Goal: Task Accomplishment & Management: Manage account settings

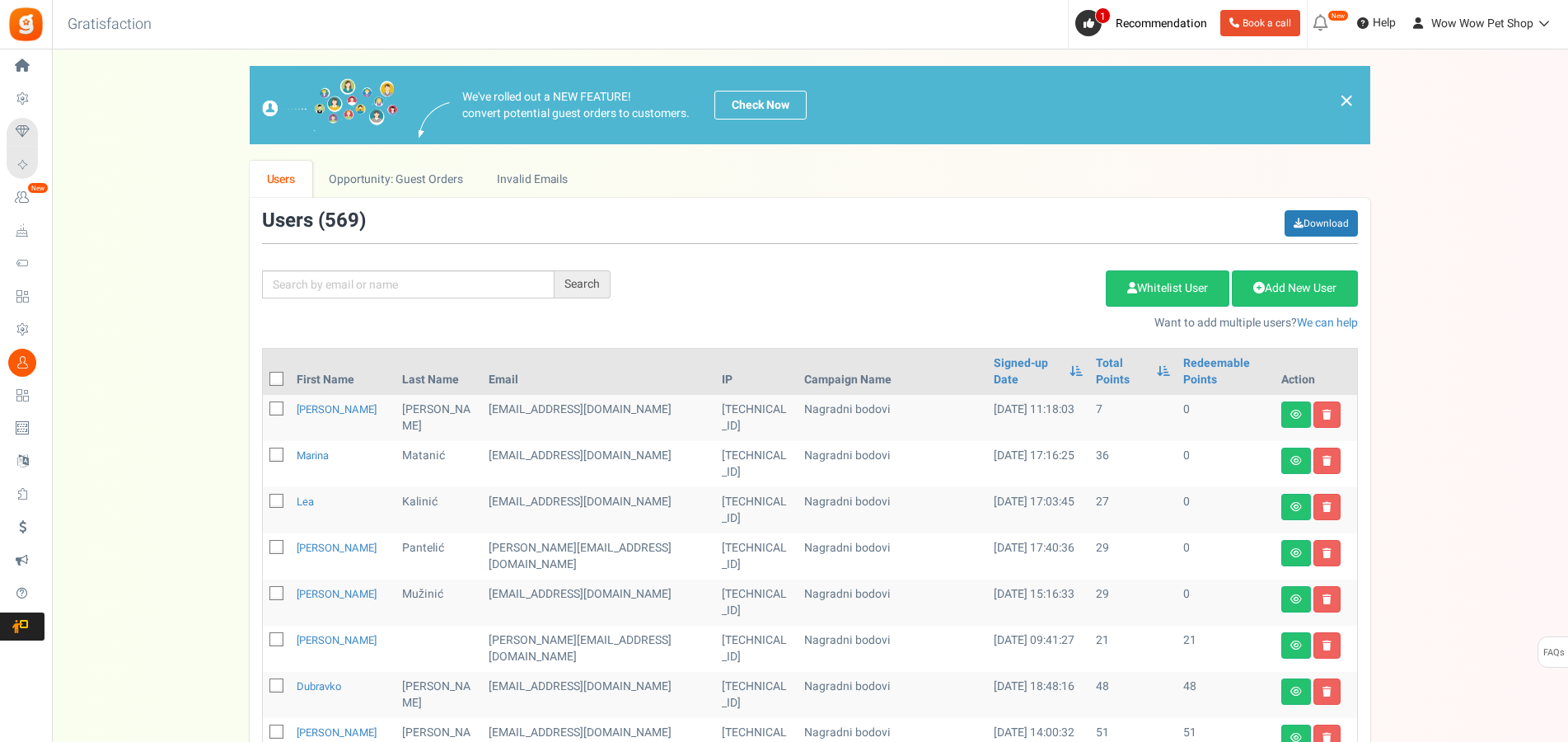
click at [348, 293] on input "text" at bounding box center [408, 284] width 292 height 28
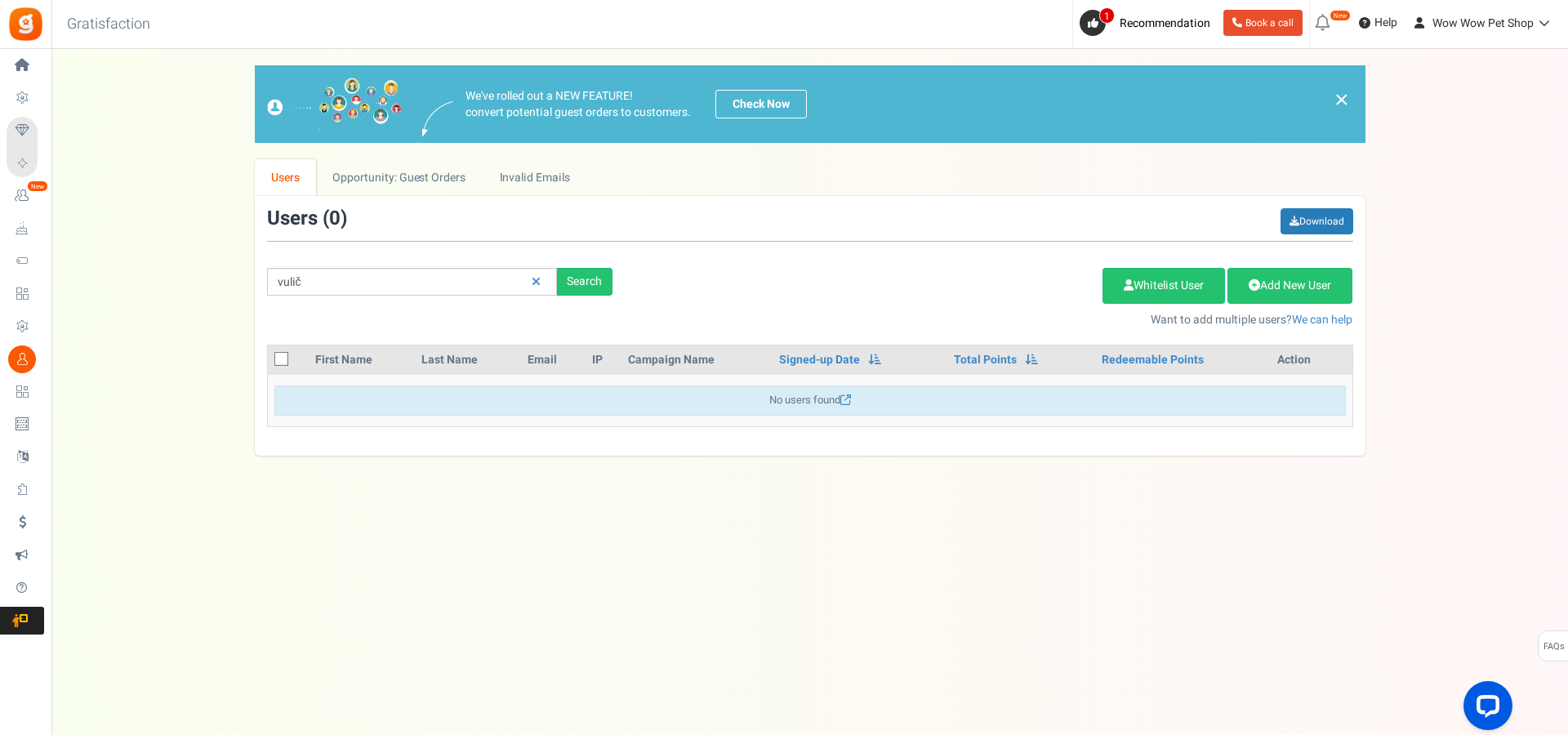
click at [283, 286] on input "vulič" at bounding box center [412, 281] width 290 height 28
click at [336, 285] on input "bulič" at bounding box center [412, 281] width 290 height 28
type input "buli"
click at [534, 287] on icon at bounding box center [536, 282] width 9 height 11
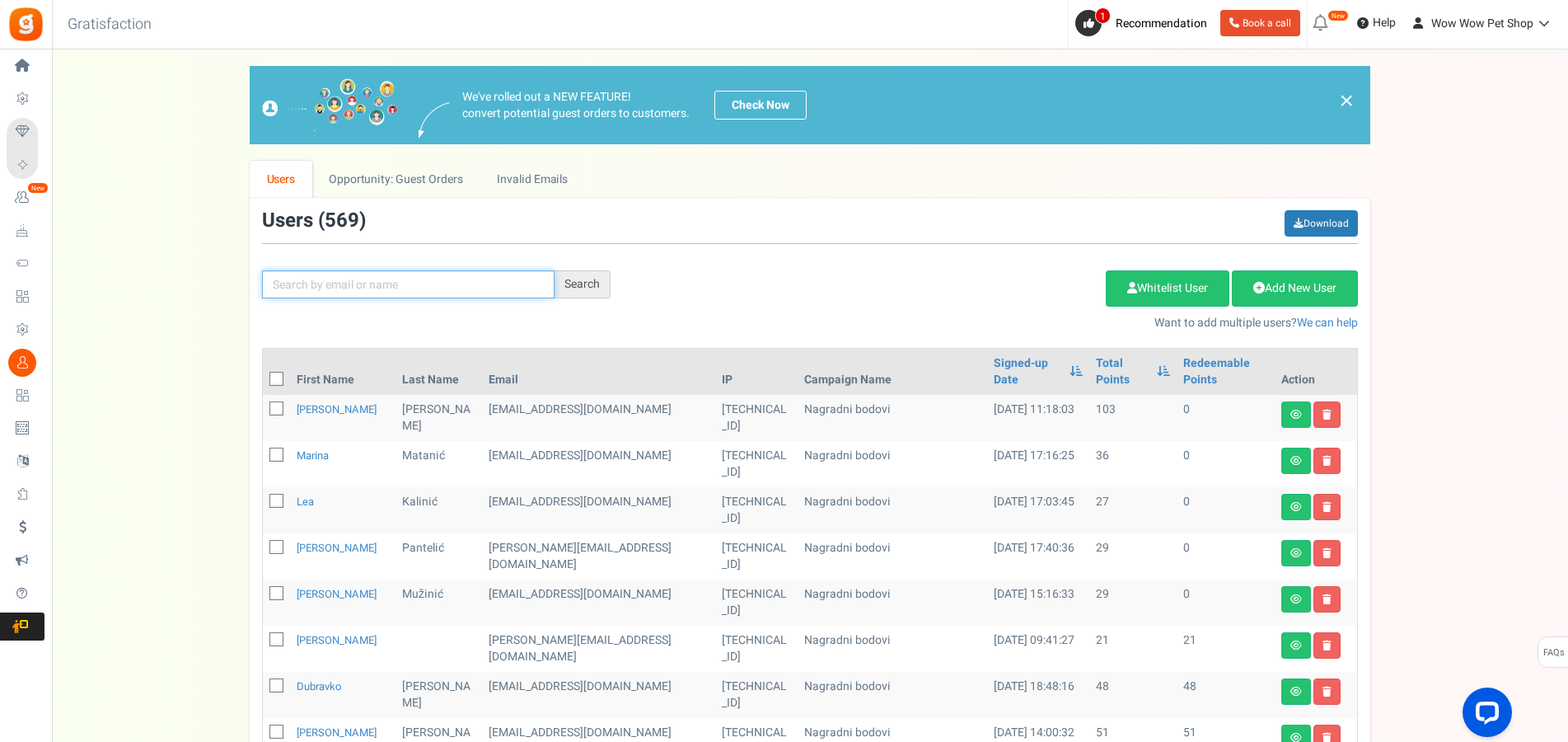
click at [412, 273] on input "text" at bounding box center [408, 284] width 292 height 28
type input "kresp"
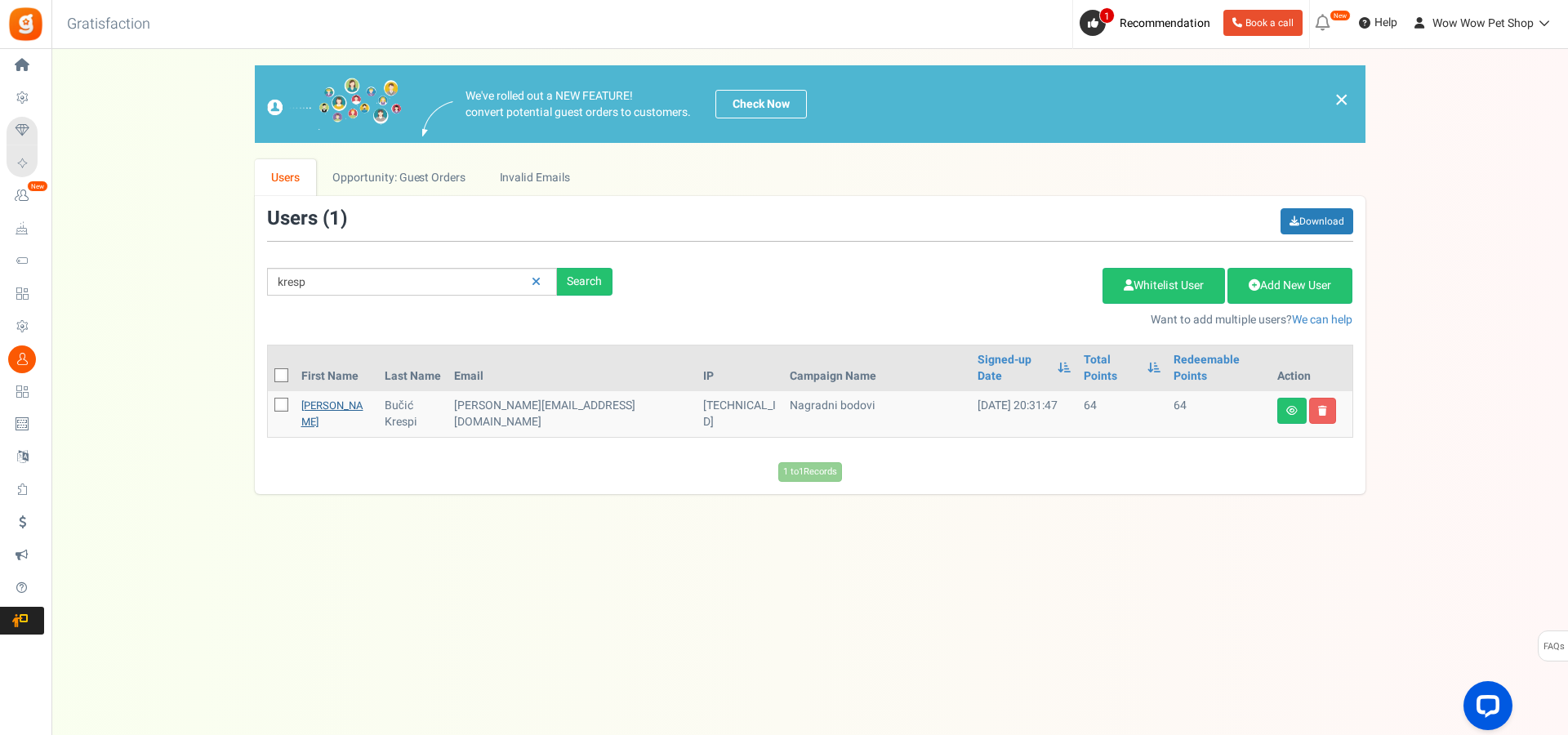
click at [305, 398] on link "[PERSON_NAME]" at bounding box center [332, 413] width 62 height 31
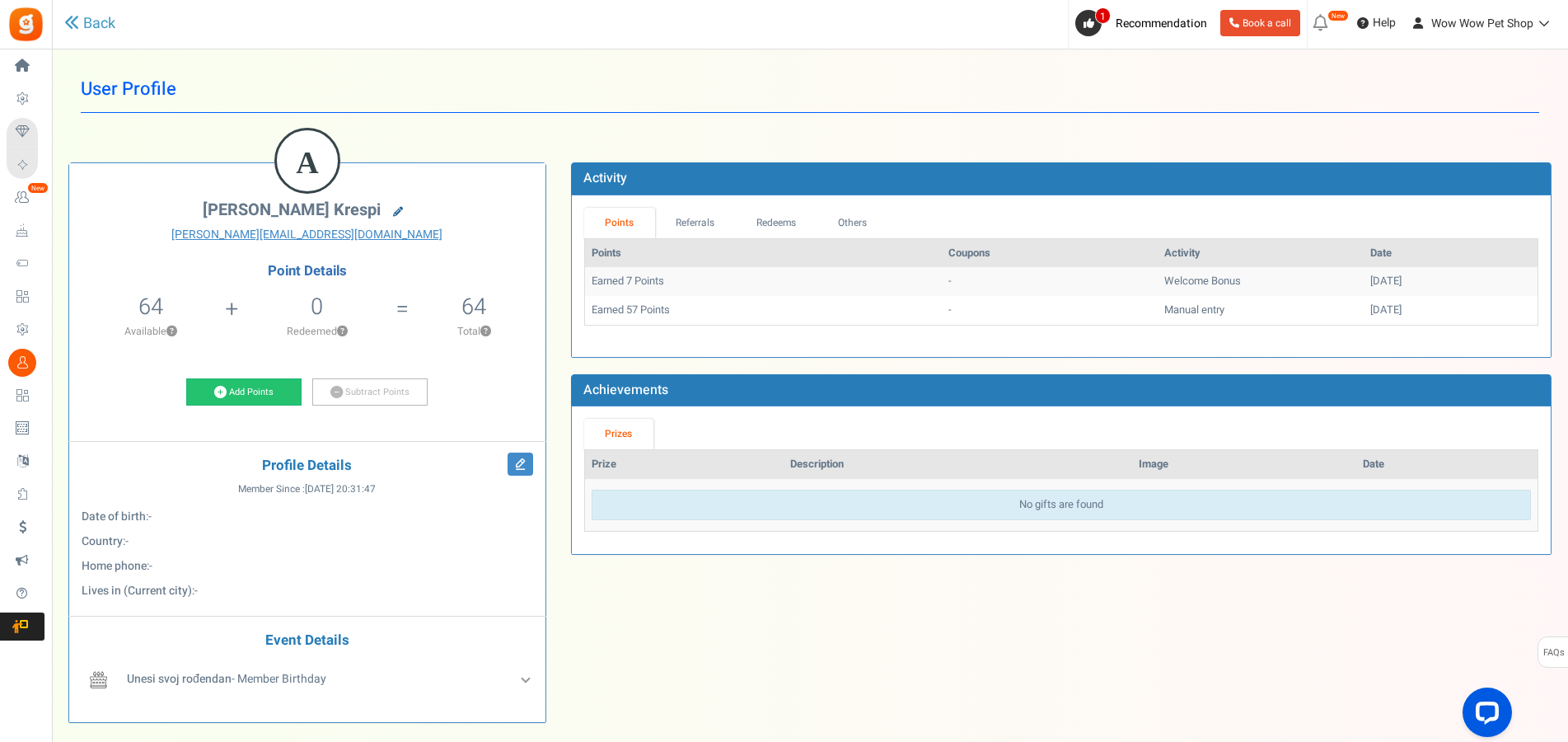
click at [393, 208] on icon at bounding box center [398, 212] width 10 height 10
type input "[PERSON_NAME]"
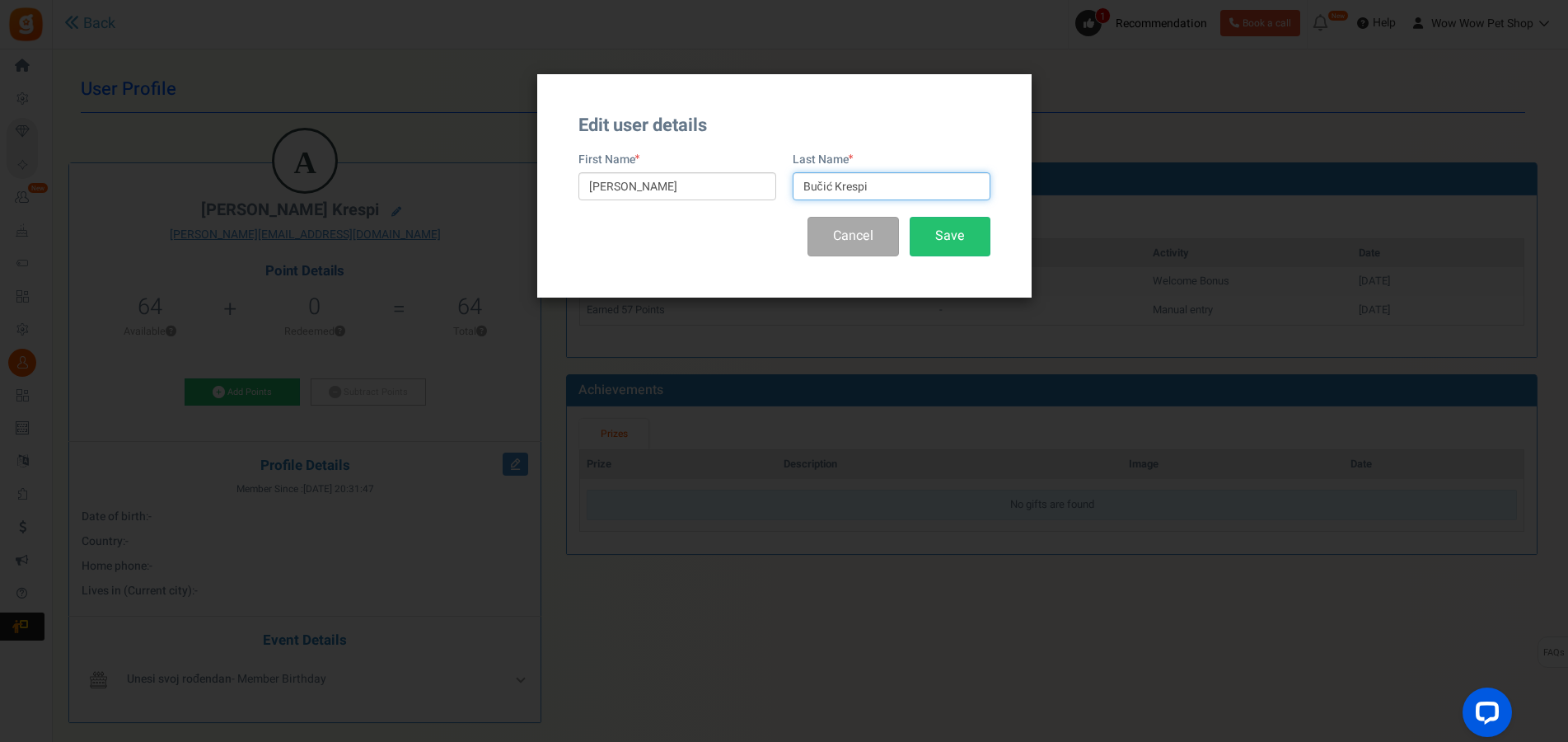
click at [817, 182] on input "Bučić Krespi" at bounding box center [892, 186] width 198 height 28
type input "[PERSON_NAME]"
click at [946, 240] on button "Save" at bounding box center [950, 236] width 81 height 38
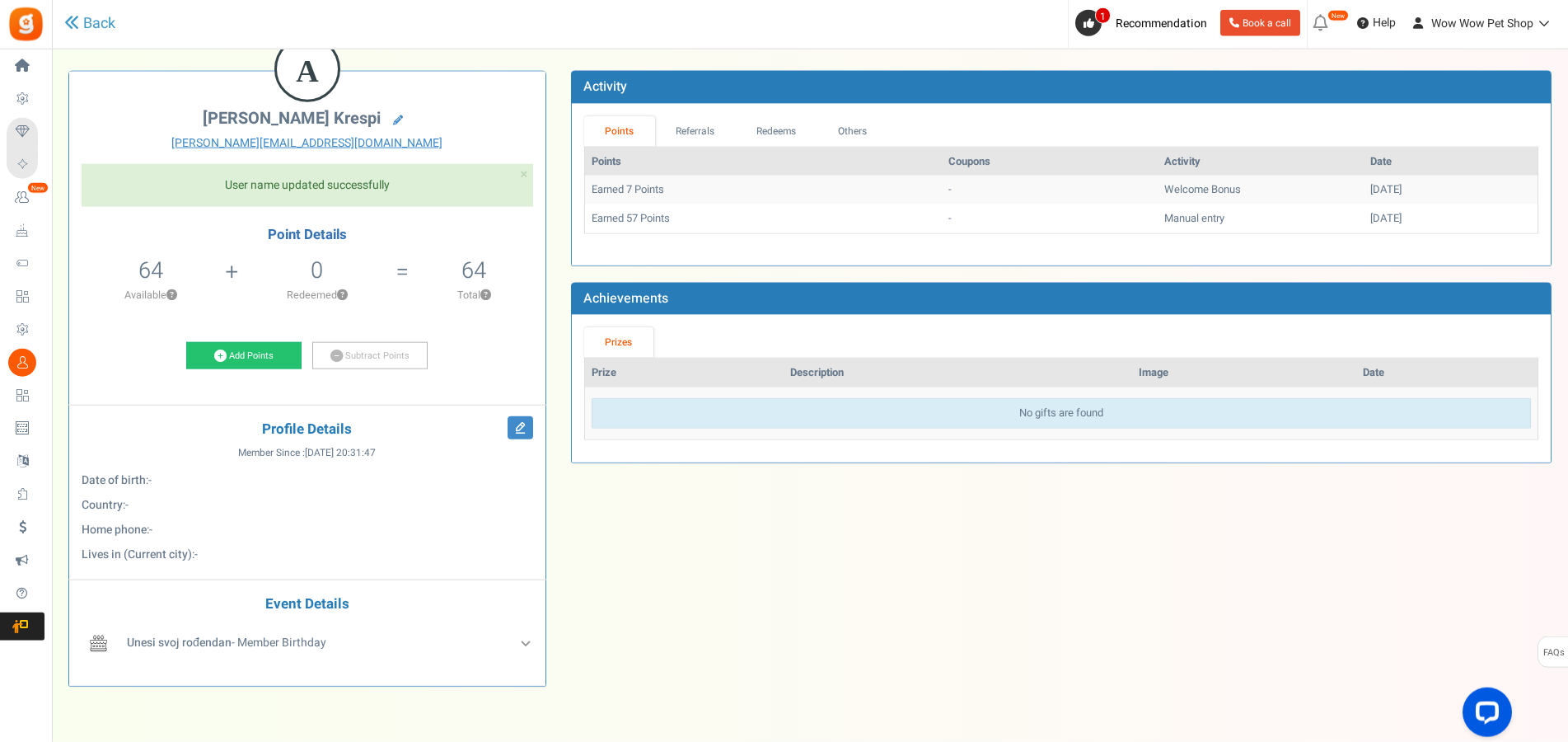
scroll to position [68, 0]
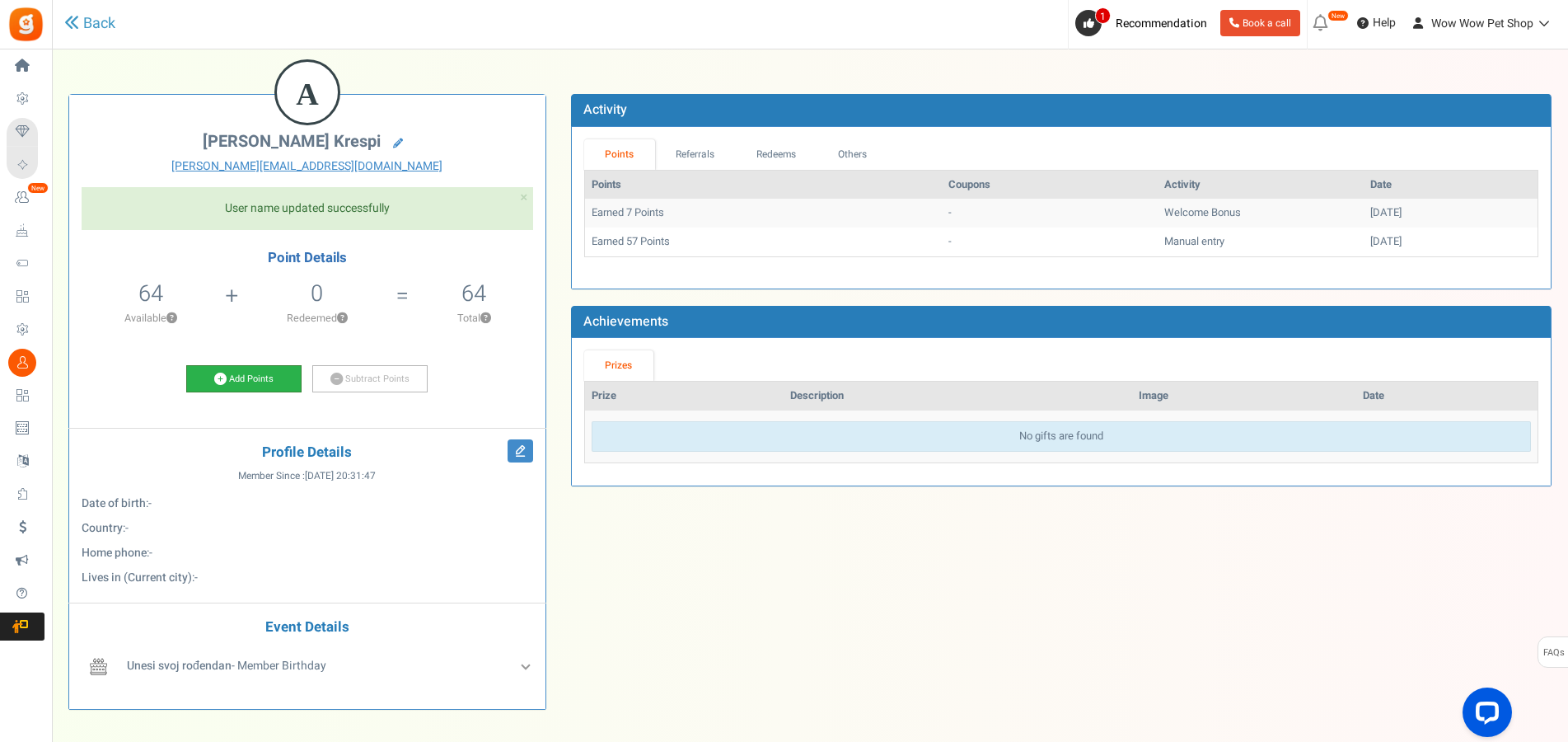
click at [224, 378] on icon at bounding box center [220, 378] width 13 height 13
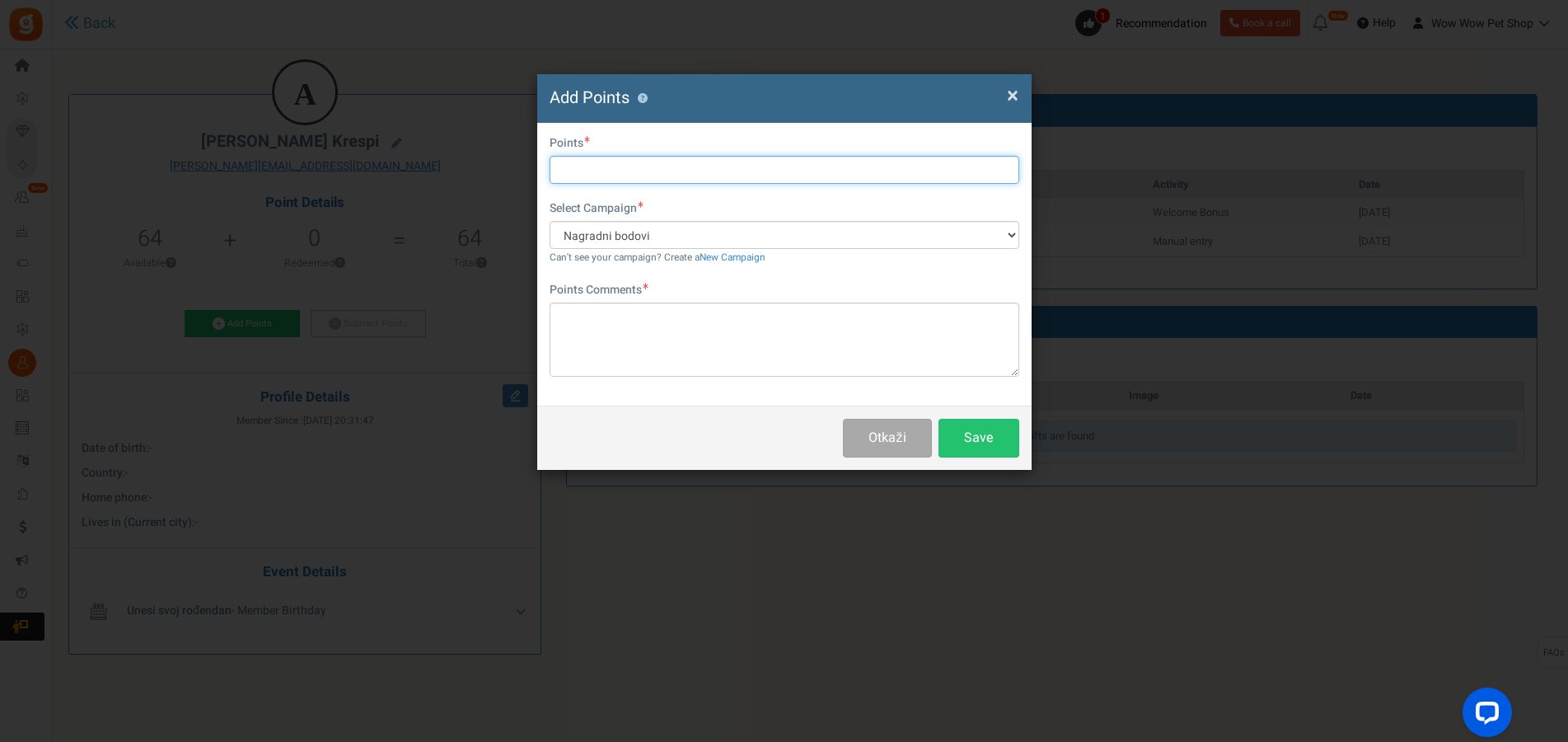
click at [641, 169] on input "text" at bounding box center [784, 169] width 469 height 28
type input "34"
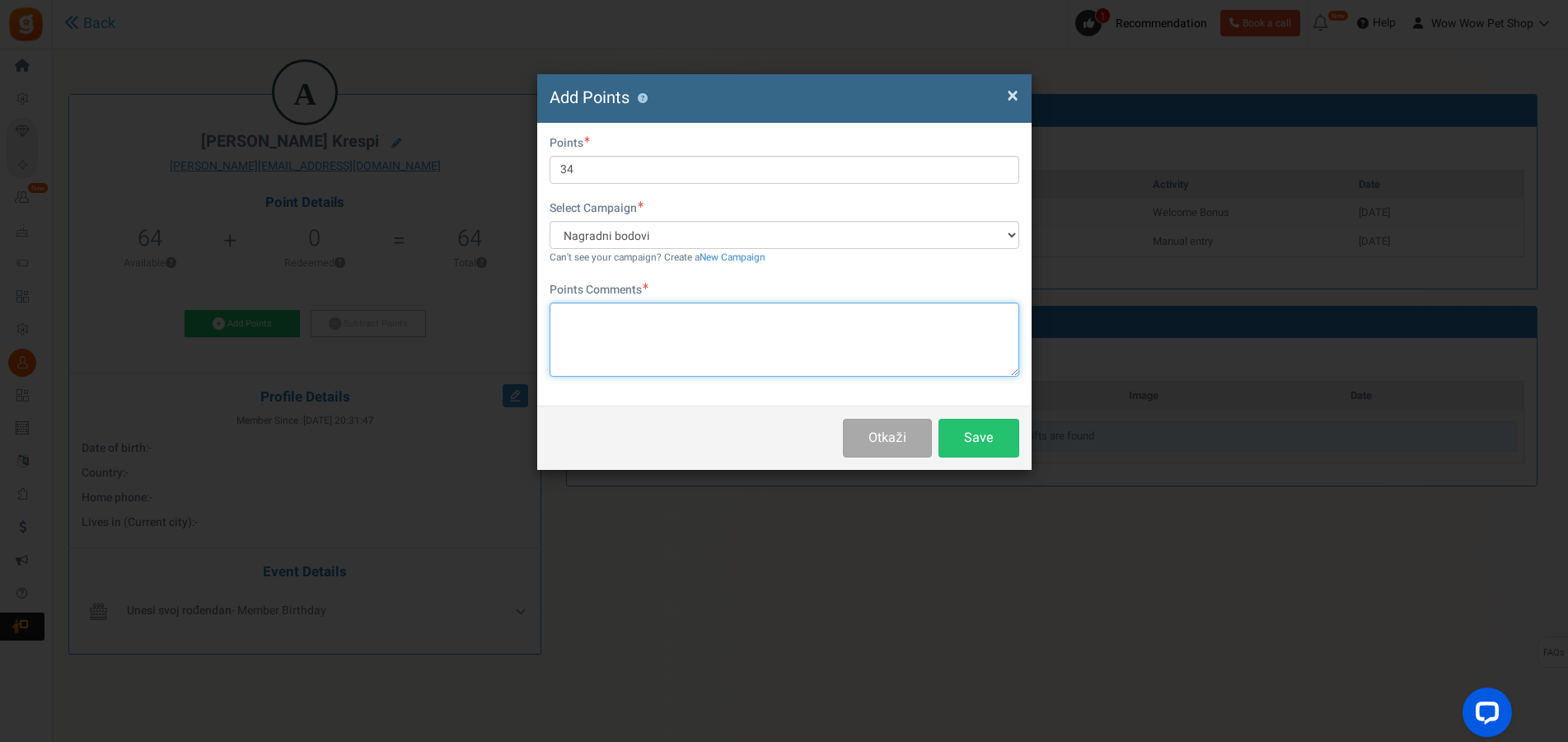
click at [757, 349] on textarea at bounding box center [784, 339] width 469 height 74
paste textarea "1370"
type textarea "Račun br. 1370"
click at [974, 434] on button "Save" at bounding box center [979, 438] width 81 height 38
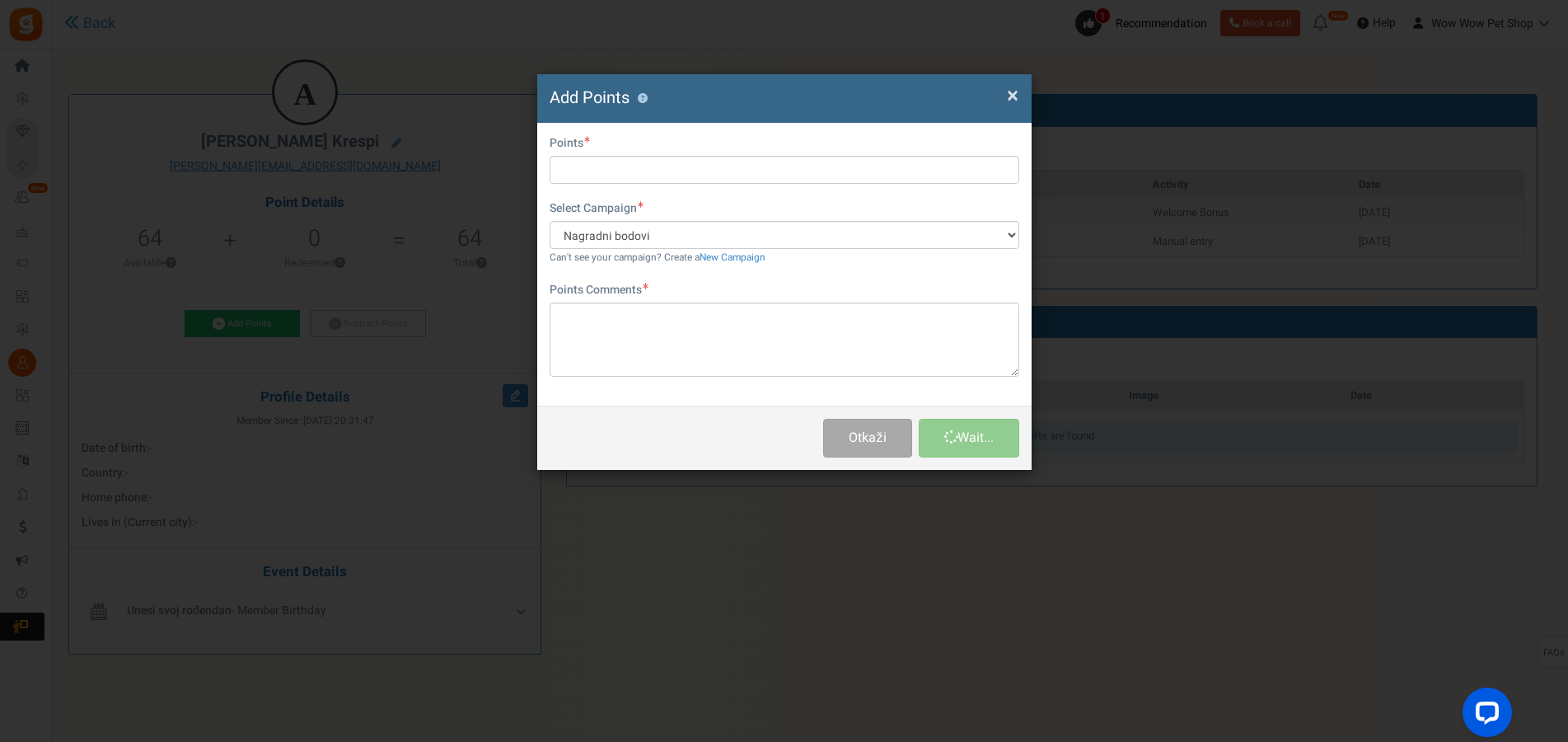
scroll to position [0, 0]
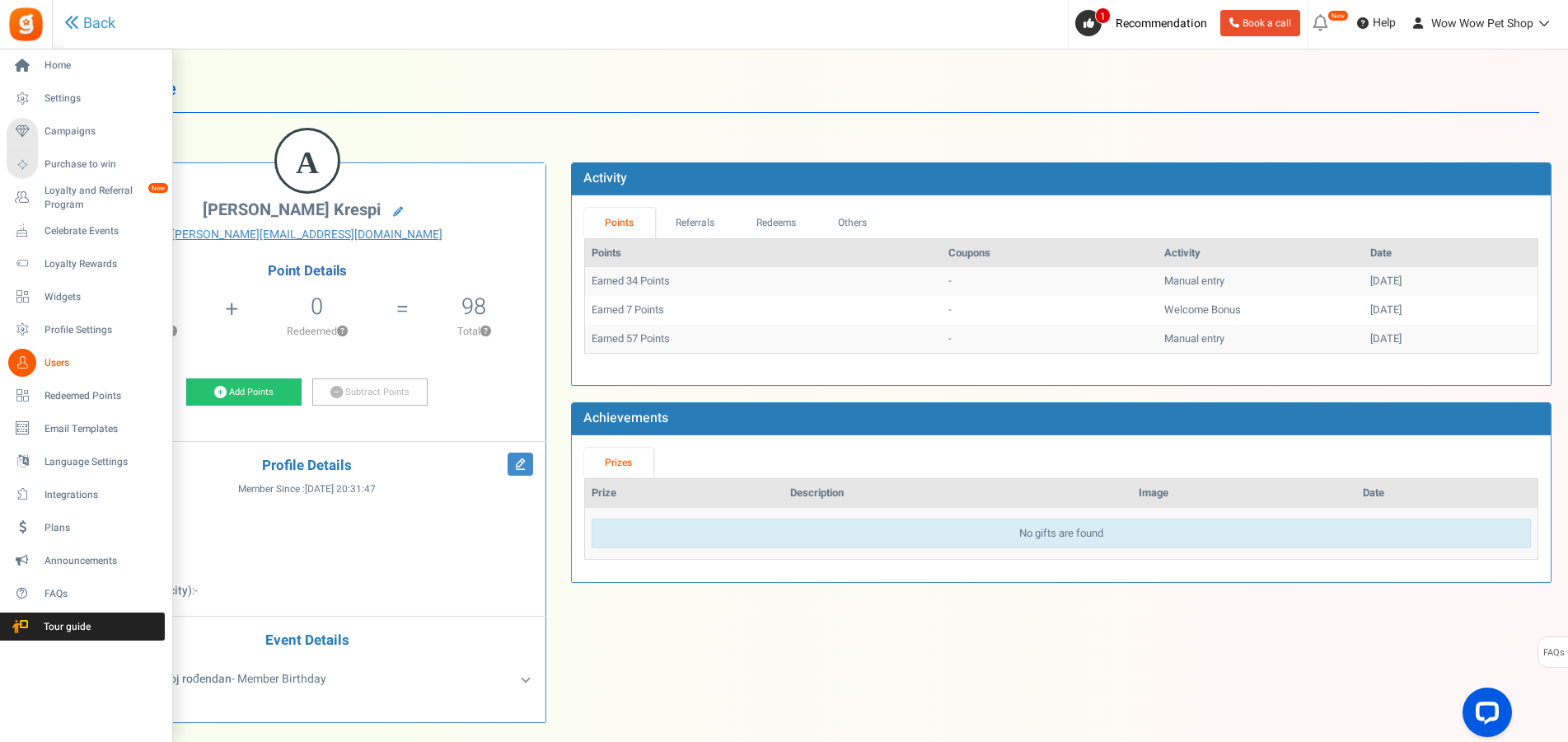
click at [49, 366] on span "Users" at bounding box center [102, 363] width 115 height 14
